Goal: Find specific page/section: Find specific page/section

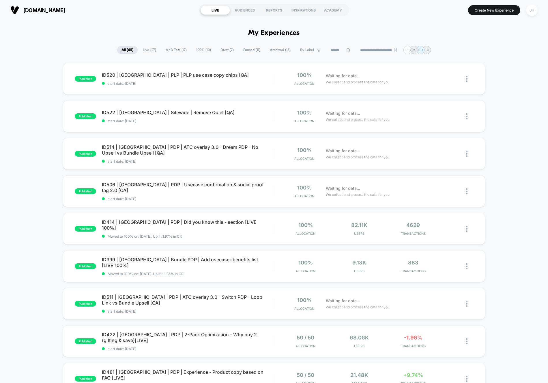
click at [47, 156] on div "published ID520 | [GEOGRAPHIC_DATA] | PLP | PLP use case copy chips [QA] start …" at bounding box center [274, 299] width 548 height 473
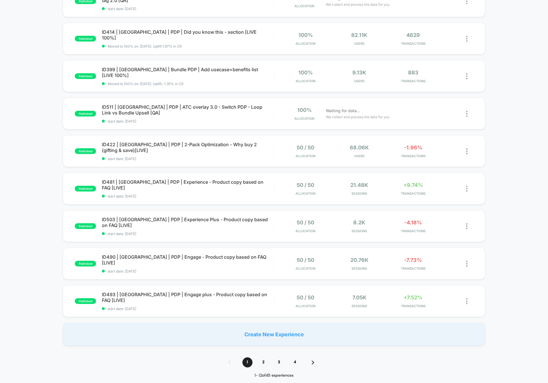
scroll to position [428, 0]
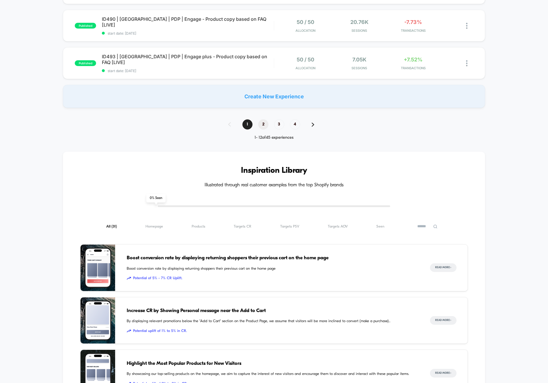
click at [265, 128] on span "2" at bounding box center [263, 125] width 10 height 10
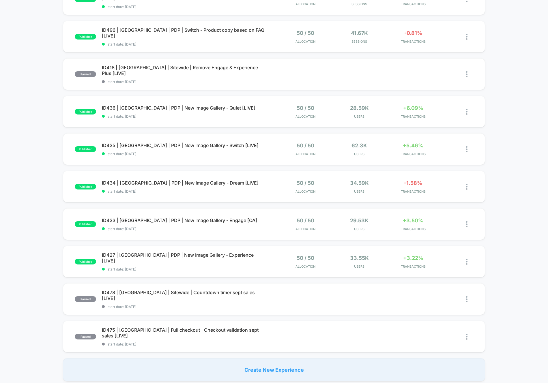
scroll to position [154, 0]
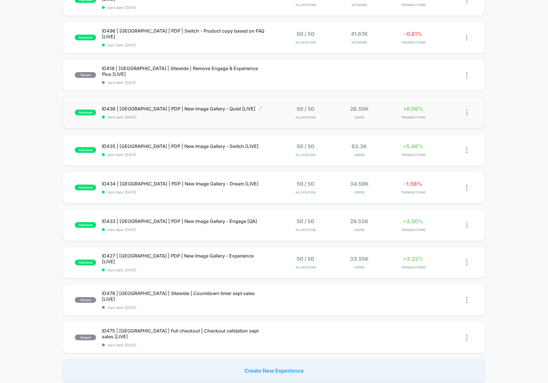
click at [206, 109] on span "ID436 | [GEOGRAPHIC_DATA] | PDP | New Image Gallery - Quiet [LIVE] Click to edi…" at bounding box center [188, 109] width 172 height 6
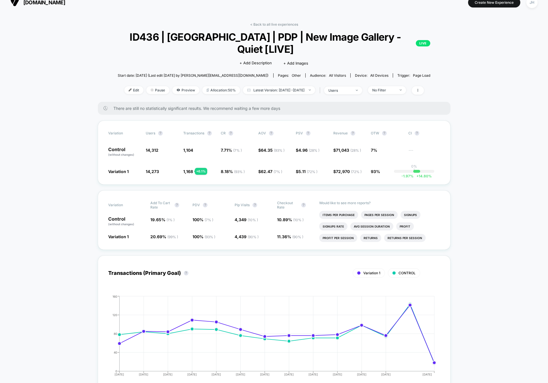
scroll to position [9, 0]
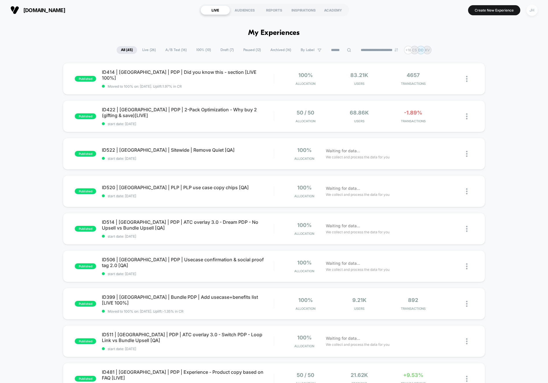
click at [531, 11] on div "JH" at bounding box center [532, 10] width 11 height 11
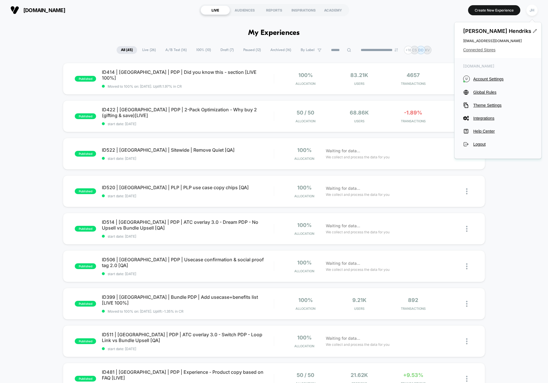
click at [470, 50] on span "Connected Stores" at bounding box center [498, 50] width 70 height 5
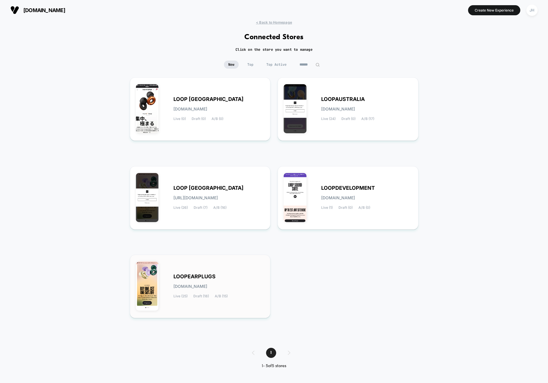
click at [202, 276] on span "LOOPEARPLUGS" at bounding box center [195, 277] width 42 height 4
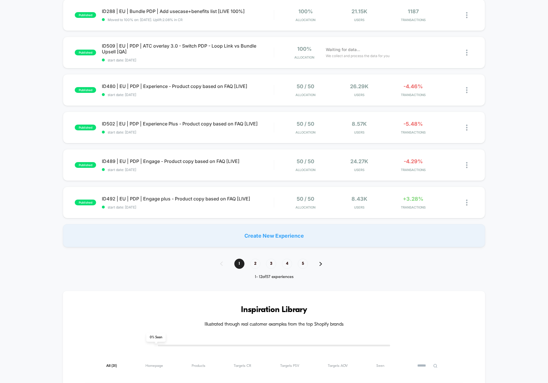
scroll to position [299, 0]
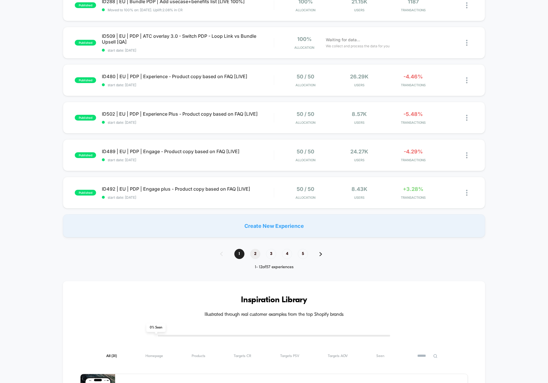
click at [253, 254] on span "2" at bounding box center [255, 254] width 10 height 10
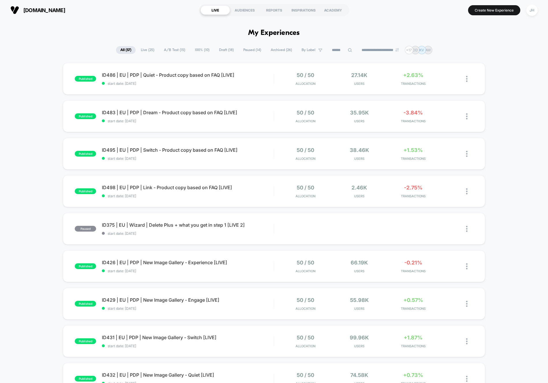
click at [36, 153] on div "published ID486 | EU | PDP | Quiet - Product copy based on FAQ [LIVE] start dat…" at bounding box center [274, 299] width 548 height 473
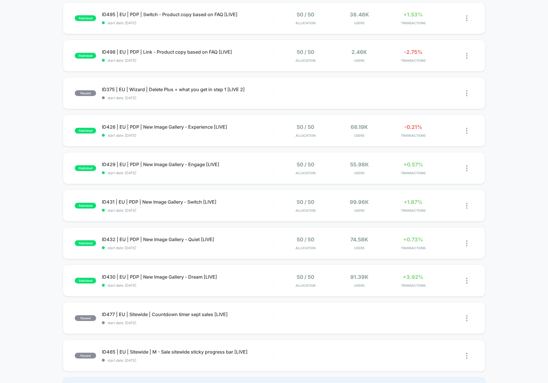
scroll to position [137, 0]
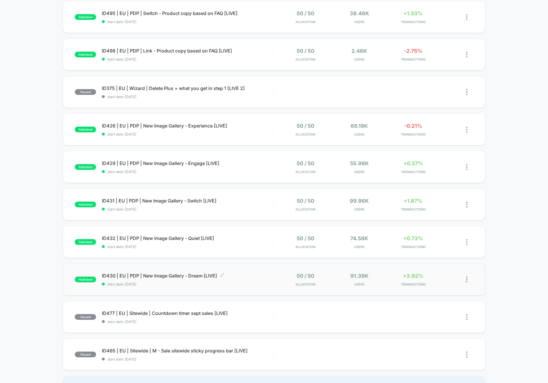
click at [126, 279] on span "ID430 | EU | PDP | New Image Gallery - Dream [LIVE] Click to edit experience de…" at bounding box center [188, 276] width 172 height 6
